Goal: Task Accomplishment & Management: Use online tool/utility

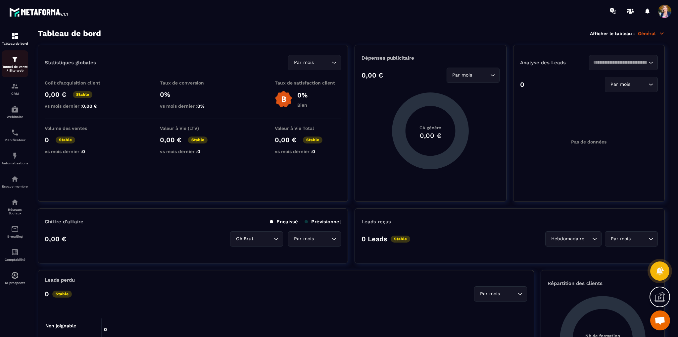
click at [14, 70] on p "Tunnel de vente / Site web" at bounding box center [15, 68] width 26 height 7
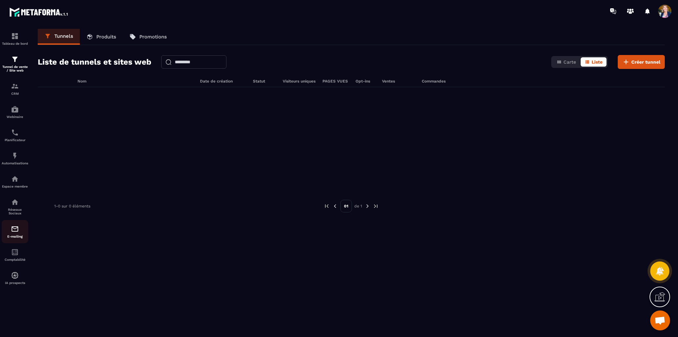
click at [18, 228] on img at bounding box center [15, 229] width 8 height 8
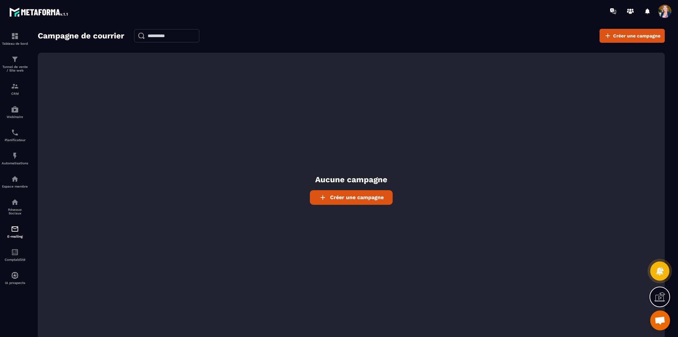
click at [345, 199] on span "Créer une campagne" at bounding box center [357, 197] width 54 height 6
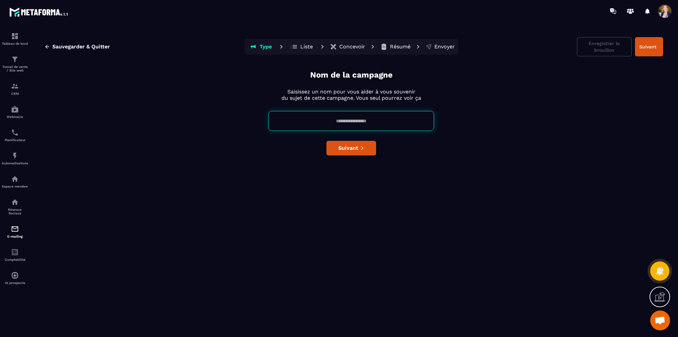
click at [319, 122] on input at bounding box center [352, 121] width 166 height 20
type input "**********"
click at [354, 146] on span "Suivant" at bounding box center [348, 148] width 20 height 7
